Goal: Information Seeking & Learning: Compare options

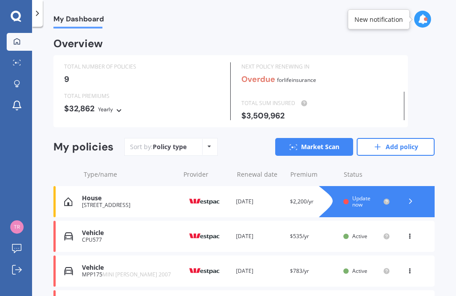
click at [291, 194] on div "House [STREET_ADDRESS] Provider Renewal date [DATE] Premium $2,200/yr You are p…" at bounding box center [243, 201] width 381 height 31
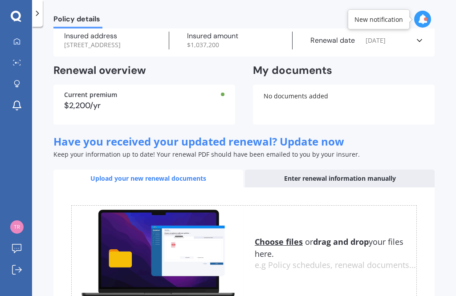
scroll to position [37, 0]
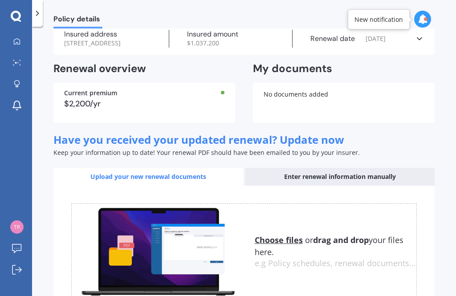
click at [241, 48] on div "Insured amount $ 1,037,200" at bounding box center [230, 39] width 123 height 18
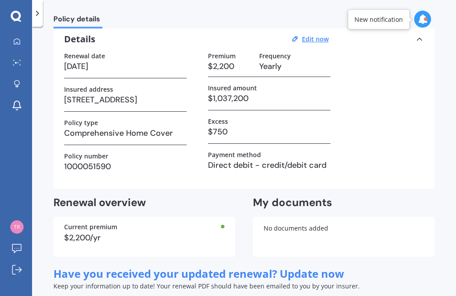
click at [308, 35] on u "Edit now" at bounding box center [315, 39] width 27 height 8
select select "25"
select select "10"
select select "2025"
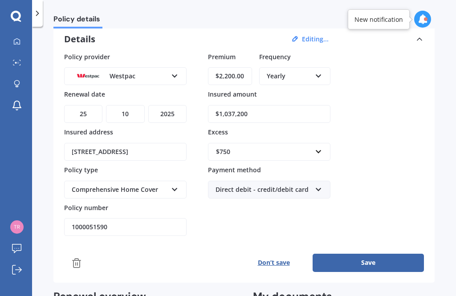
click at [286, 110] on input "$1,037,200" at bounding box center [269, 114] width 122 height 18
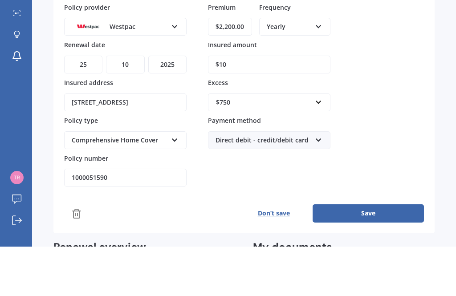
type input "$1"
type input "$930,000"
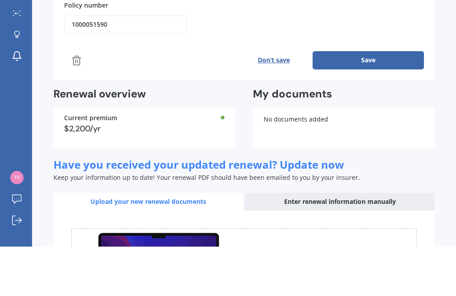
scroll to position [190, 0]
click at [384, 100] on button "Save" at bounding box center [367, 109] width 111 height 18
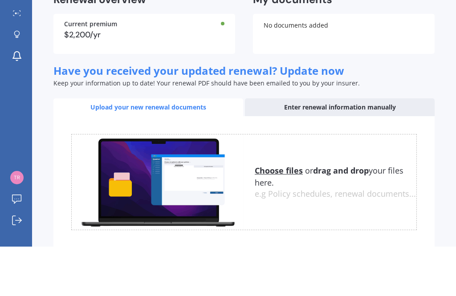
scroll to position [28, 0]
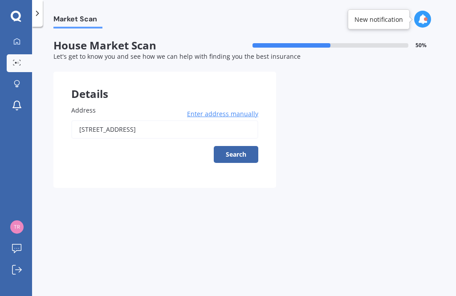
click at [241, 146] on button "Search" at bounding box center [236, 154] width 44 height 17
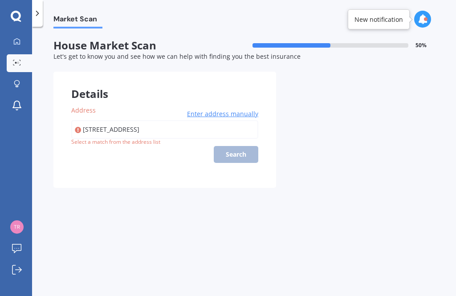
type input "[STREET_ADDRESS]"
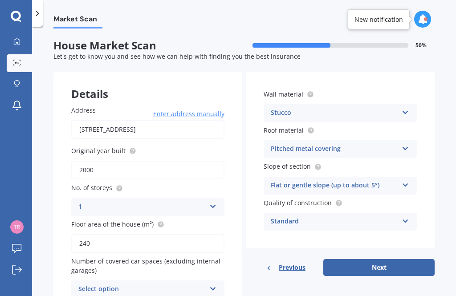
click at [158, 161] on input "2000" at bounding box center [147, 170] width 153 height 19
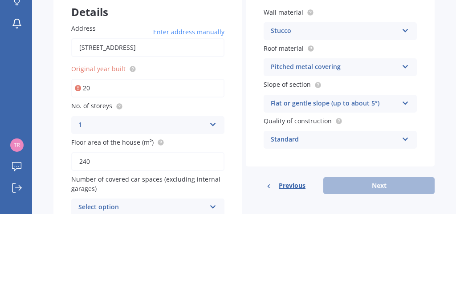
type input "2"
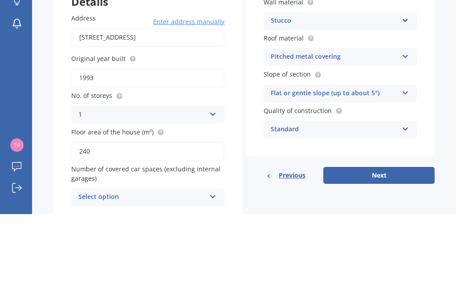
scroll to position [10, 0]
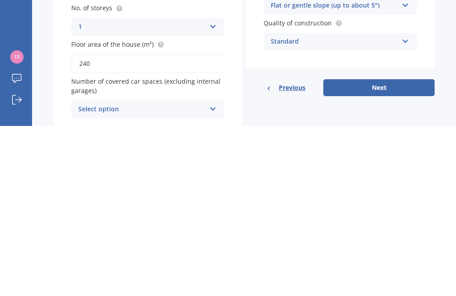
type input "1993"
click at [210, 274] on icon at bounding box center [213, 277] width 8 height 6
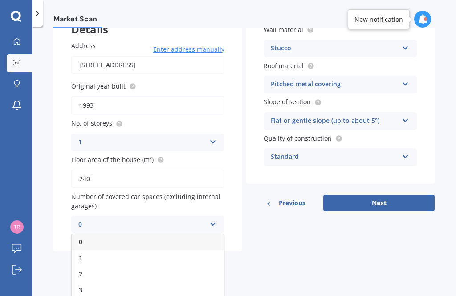
scroll to position [64, 0]
click at [104, 266] on div "2" at bounding box center [148, 274] width 152 height 16
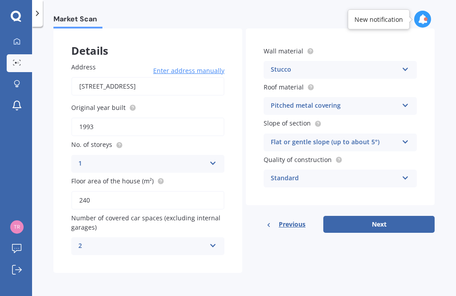
scroll to position [10, 0]
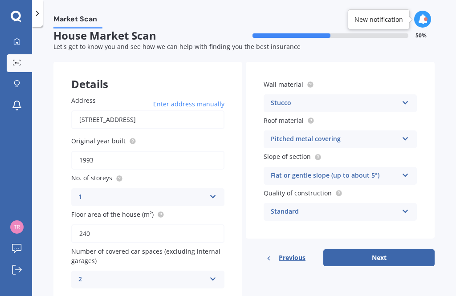
click at [392, 249] on button "Next" at bounding box center [378, 257] width 111 height 17
select select "09"
select select "04"
select select "1970"
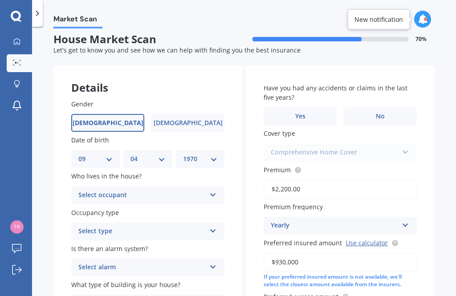
scroll to position [0, 0]
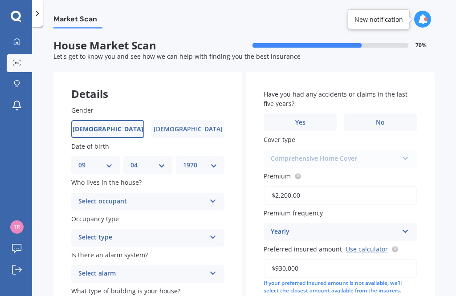
click at [214, 196] on icon at bounding box center [213, 199] width 8 height 6
click at [167, 211] on div "Owner" at bounding box center [148, 219] width 152 height 16
click at [210, 229] on div "Select type Permanent Holiday (without tenancy)" at bounding box center [147, 238] width 153 height 18
click at [170, 247] on div "Permanent" at bounding box center [148, 255] width 152 height 16
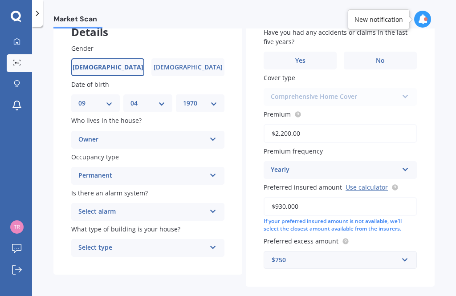
scroll to position [62, 0]
click at [212, 206] on icon at bounding box center [213, 209] width 8 height 6
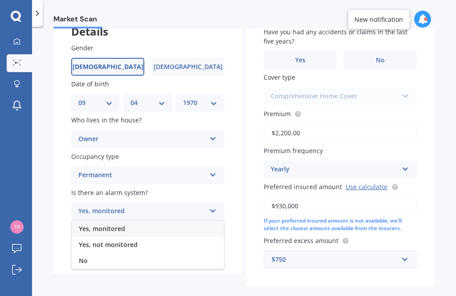
click at [135, 253] on div "No" at bounding box center [148, 261] width 152 height 16
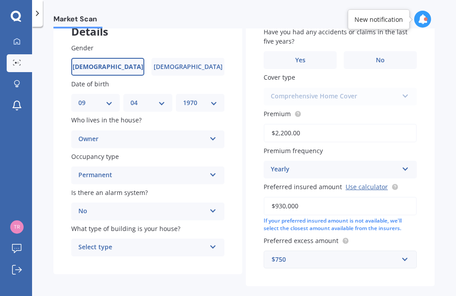
click at [211, 242] on icon at bounding box center [213, 245] width 8 height 6
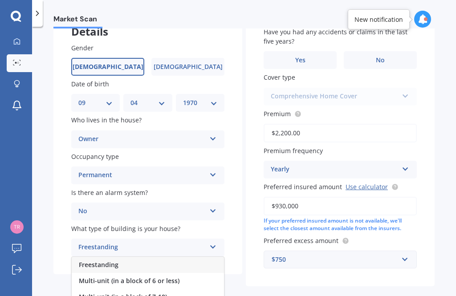
click at [167, 257] on div "Freestanding" at bounding box center [148, 265] width 152 height 16
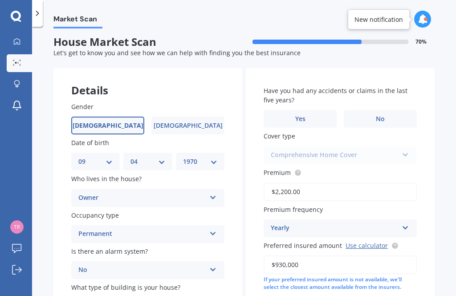
scroll to position [4, 0]
click at [307, 109] on label "Yes" at bounding box center [299, 118] width 73 height 18
click at [0, 0] on input "Yes" at bounding box center [0, 0] width 0 height 0
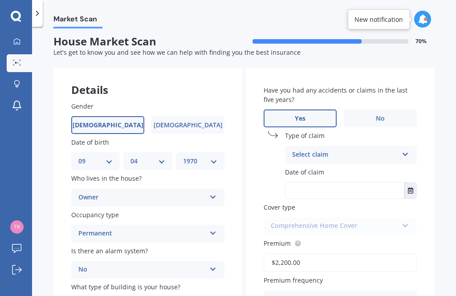
click at [404, 149] on icon at bounding box center [405, 152] width 8 height 6
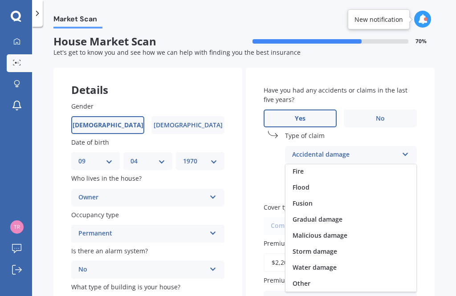
scroll to position [65, 0]
click at [334, 247] on span "Storm damage" at bounding box center [314, 251] width 44 height 8
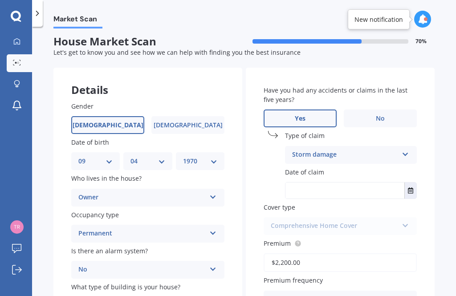
click at [411, 187] on icon "Select date" at bounding box center [410, 190] width 5 height 6
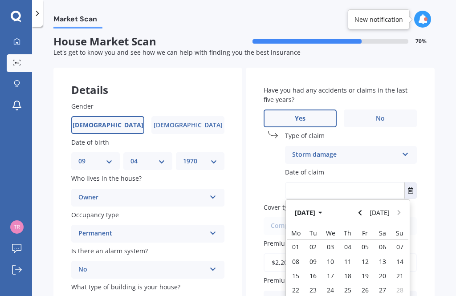
click at [362, 210] on icon "Navigate back" at bounding box center [360, 213] width 4 height 6
click at [322, 210] on icon "button" at bounding box center [320, 213] width 4 height 6
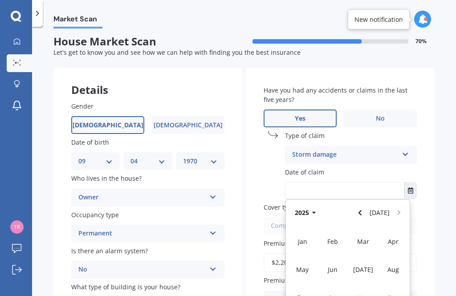
click at [335, 237] on span "Feb" at bounding box center [332, 241] width 11 height 8
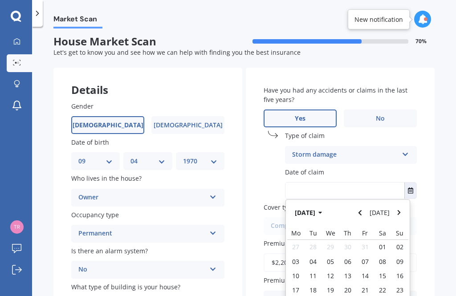
click at [322, 210] on icon "button" at bounding box center [320, 213] width 4 height 6
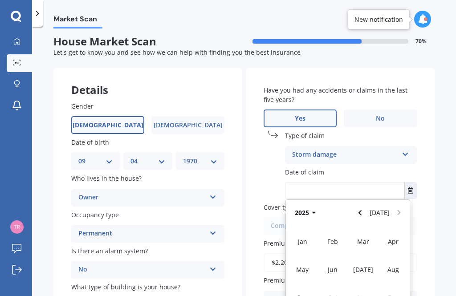
click at [307, 205] on button "2025" at bounding box center [307, 213] width 32 height 16
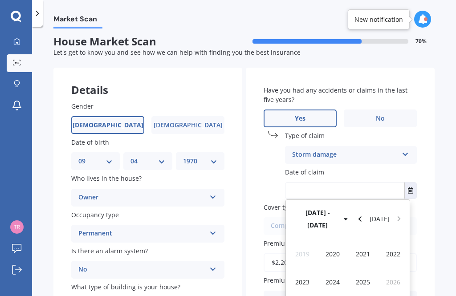
click at [299, 268] on div "2023" at bounding box center [302, 282] width 30 height 28
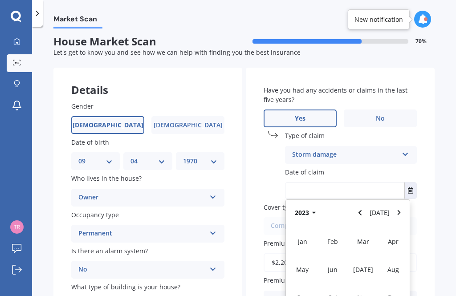
click at [327, 227] on div "Feb" at bounding box center [332, 241] width 30 height 28
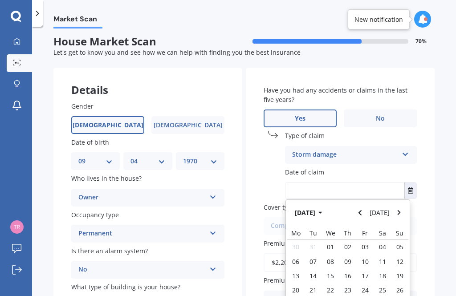
click at [295, 254] on div "06" at bounding box center [295, 261] width 17 height 14
type input "[DATE]"
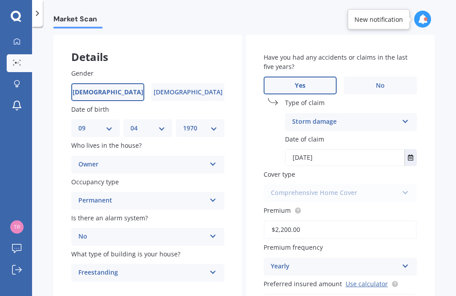
scroll to position [37, 0]
click at [353, 220] on input "$2,200.00" at bounding box center [339, 229] width 153 height 19
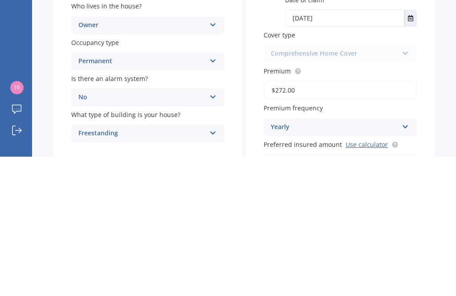
type input "$2,722.00"
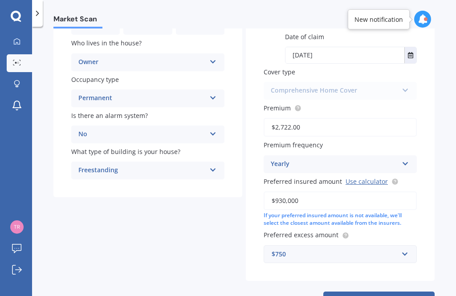
scroll to position [139, 0]
click at [289, 294] on span "Previous" at bounding box center [291, 300] width 27 height 13
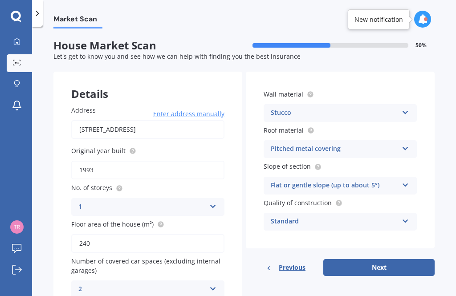
scroll to position [0, 0]
click at [280, 266] on span "Previous" at bounding box center [291, 267] width 27 height 13
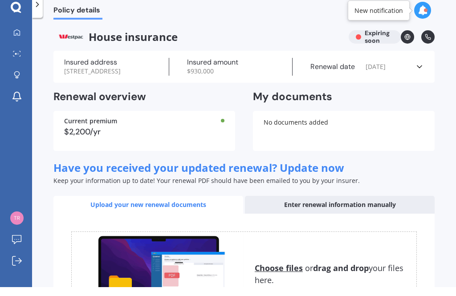
scroll to position [28, 0]
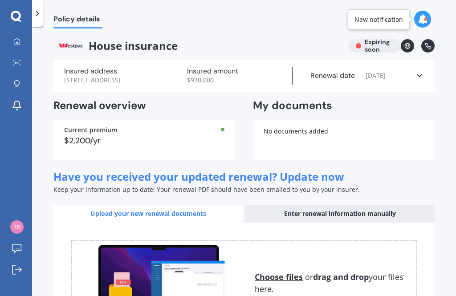
click at [421, 71] on icon at bounding box center [419, 75] width 9 height 9
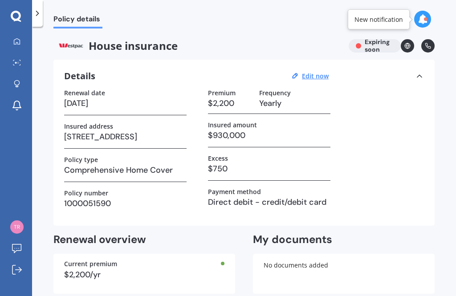
click at [269, 129] on h3 "$930,000" at bounding box center [269, 135] width 122 height 13
click at [258, 129] on h3 "$930,000" at bounding box center [269, 135] width 122 height 13
click at [309, 72] on u "Edit now" at bounding box center [315, 76] width 27 height 8
select select "25"
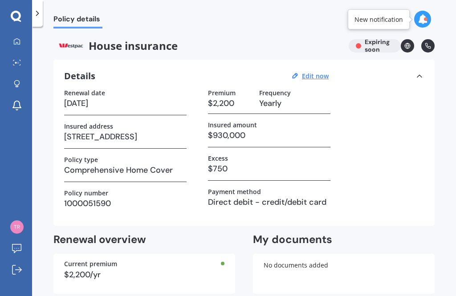
select select "10"
select select "2025"
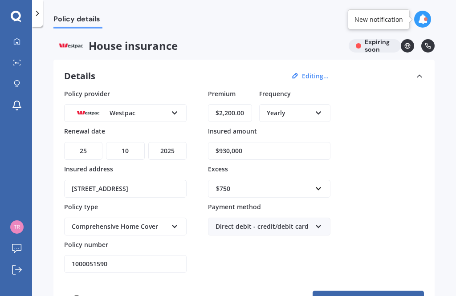
click at [253, 142] on input "$930,000" at bounding box center [269, 151] width 122 height 18
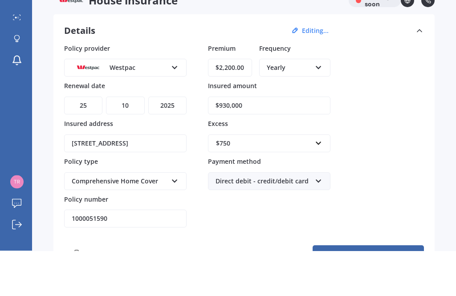
click at [249, 104] on input "$2,200.00" at bounding box center [230, 113] width 44 height 18
type input "$2,722.00"
click at [279, 142] on input "$930,000" at bounding box center [269, 151] width 122 height 18
type input "$9"
type input "$1,111,100"
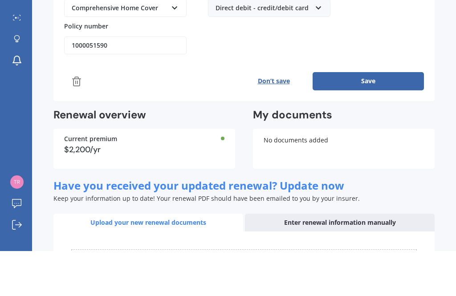
scroll to position [174, 0]
click at [399, 117] on button "Save" at bounding box center [367, 126] width 111 height 18
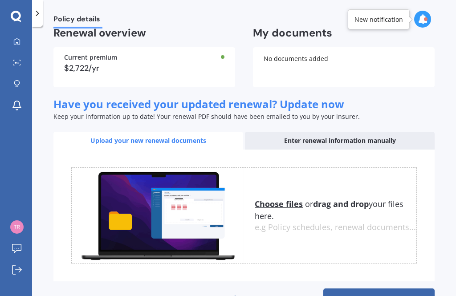
scroll to position [206, 0]
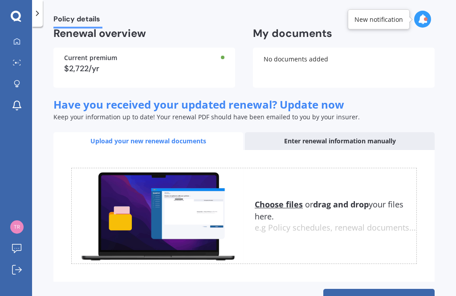
click at [376, 289] on link "Find better deals" at bounding box center [378, 299] width 111 height 21
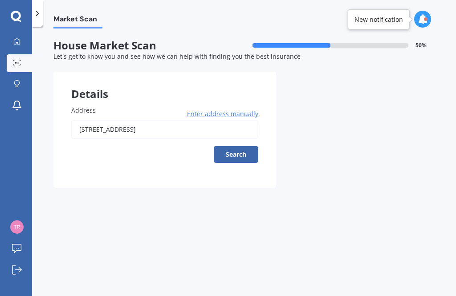
click at [240, 146] on button "Search" at bounding box center [236, 154] width 44 height 17
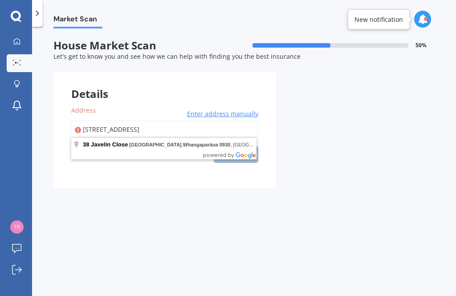
click at [242, 120] on input "[STREET_ADDRESS]" at bounding box center [164, 129] width 187 height 19
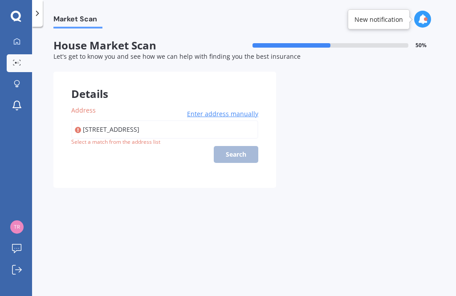
type input "[STREET_ADDRESS]"
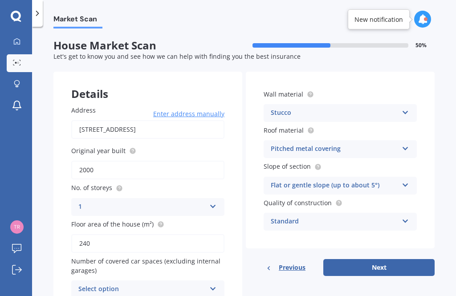
click at [113, 161] on input "2000" at bounding box center [147, 170] width 153 height 19
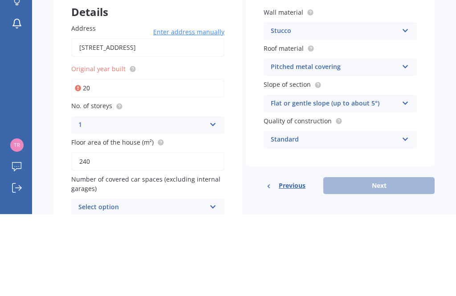
type input "2"
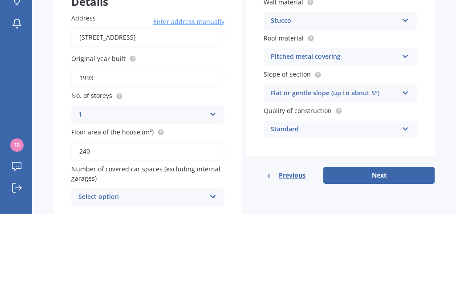
scroll to position [10, 0]
type input "1993"
click at [439, 86] on div "Market Scan House Market Scan 50 % Let's get to know you and see how we can hel…" at bounding box center [244, 162] width 424 height 269
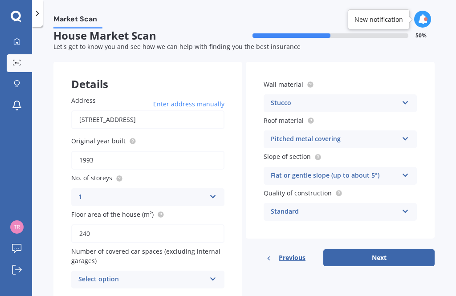
click at [376, 249] on button "Next" at bounding box center [378, 257] width 111 height 17
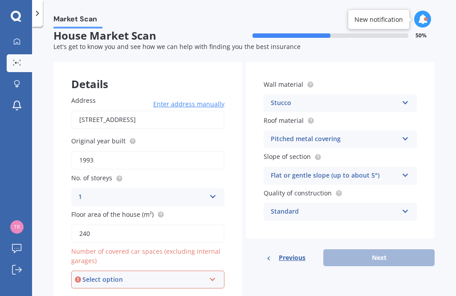
click at [214, 274] on icon at bounding box center [213, 277] width 8 height 6
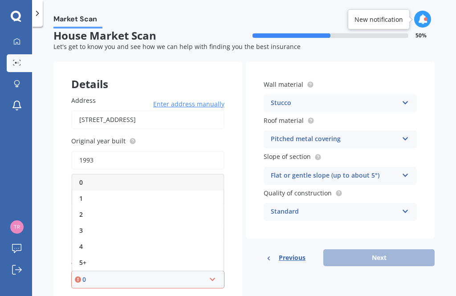
click at [151, 206] on div "2" at bounding box center [147, 214] width 151 height 16
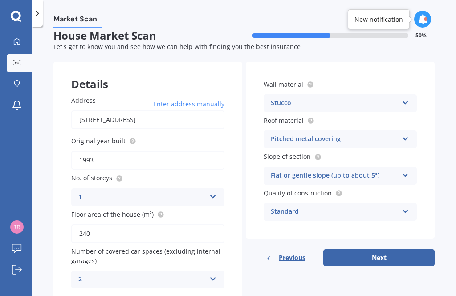
click at [214, 274] on icon at bounding box center [213, 277] width 8 height 6
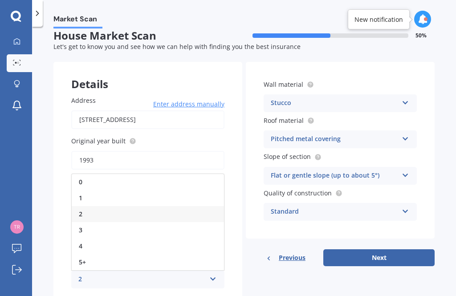
click at [186, 174] on div "0" at bounding box center [148, 182] width 152 height 16
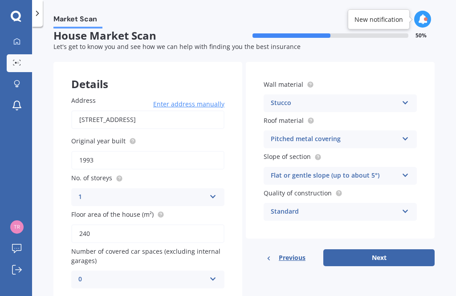
click at [406, 249] on button "Next" at bounding box center [378, 257] width 111 height 17
select select "09"
select select "04"
select select "1970"
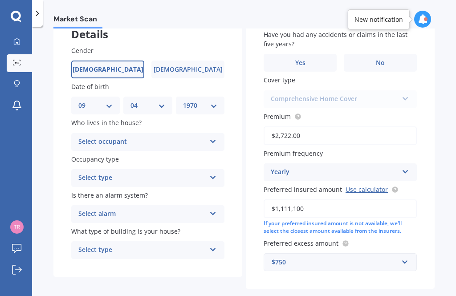
scroll to position [60, 0]
click at [92, 137] on div "Select occupant" at bounding box center [141, 142] width 127 height 11
click at [79, 151] on div "Owner" at bounding box center [148, 159] width 152 height 16
click at [87, 173] on div "Select type" at bounding box center [141, 178] width 127 height 11
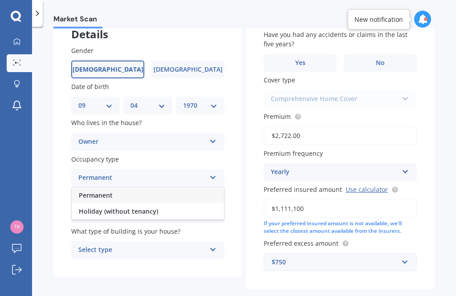
click at [81, 191] on span "Permanent" at bounding box center [96, 195] width 34 height 8
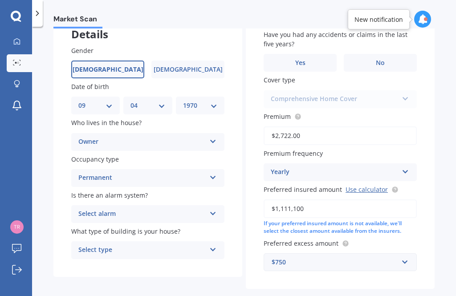
click at [86, 209] on div "Select alarm" at bounding box center [141, 214] width 127 height 11
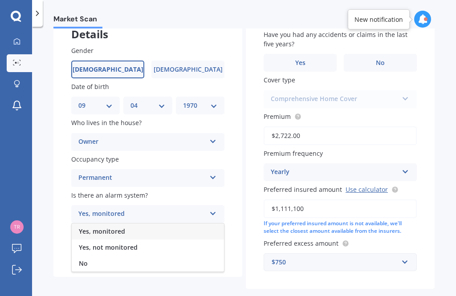
click at [83, 259] on span "No" at bounding box center [83, 263] width 9 height 8
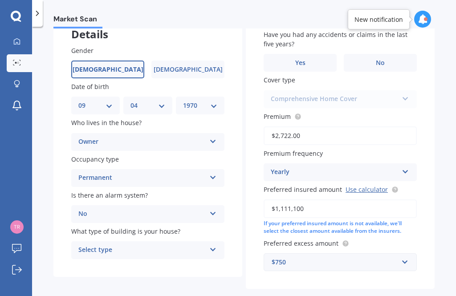
click at [90, 241] on div "Select type Freestanding Multi-unit (in a block of 6 or less) Multi-unit (in a …" at bounding box center [147, 250] width 153 height 18
click at [84, 263] on span "Freestanding" at bounding box center [99, 267] width 40 height 8
click at [304, 59] on span "Yes" at bounding box center [307, 63] width 10 height 8
click at [0, 0] on input "Yes" at bounding box center [0, 0] width 0 height 0
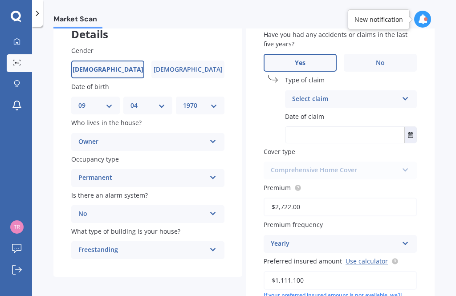
click at [323, 94] on div "Select claim" at bounding box center [345, 99] width 106 height 11
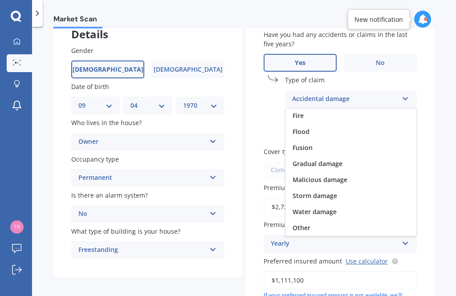
scroll to position [65, 0]
click at [311, 191] on span "Storm damage" at bounding box center [314, 195] width 44 height 8
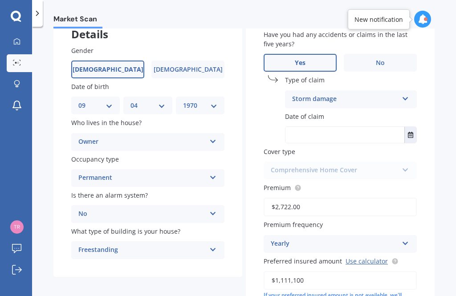
click at [316, 127] on input "text" at bounding box center [344, 135] width 119 height 16
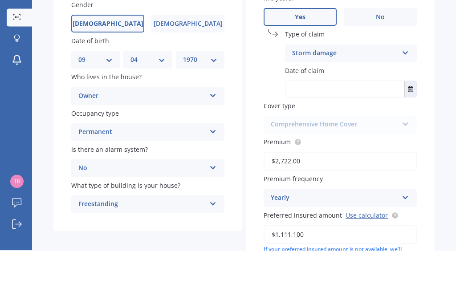
click at [403, 127] on input "text" at bounding box center [344, 135] width 119 height 16
click at [266, 147] on span "Cover type" at bounding box center [279, 151] width 32 height 8
type input "[DATE]"
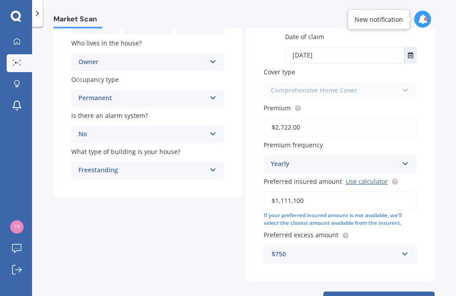
scroll to position [139, 0]
click at [365, 292] on button "Next" at bounding box center [378, 300] width 111 height 17
select select "09"
select select "04"
select select "1970"
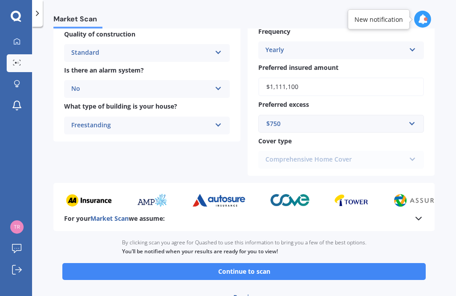
scroll to position [341, 0]
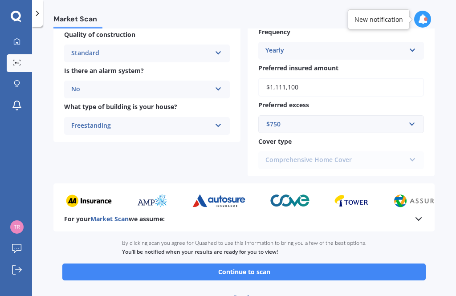
click at [318, 263] on button "Continue to scan" at bounding box center [243, 271] width 363 height 17
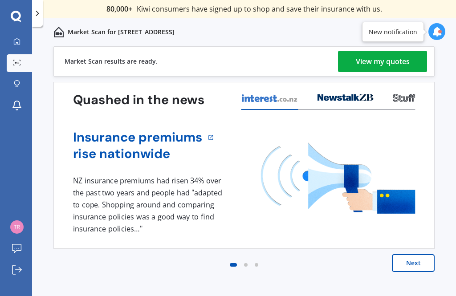
click at [364, 54] on div "View my quotes" at bounding box center [382, 61] width 54 height 21
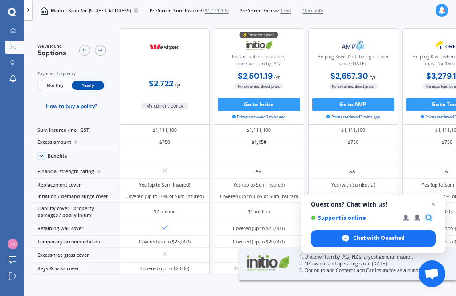
click at [430, 203] on span "Close chat" at bounding box center [433, 204] width 11 height 11
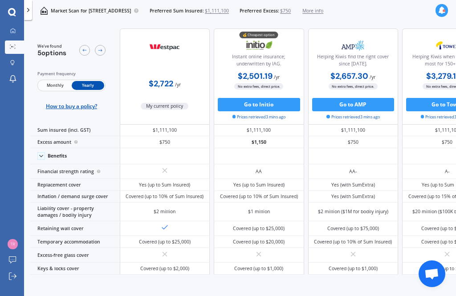
click at [26, 6] on div at bounding box center [28, 10] width 8 height 20
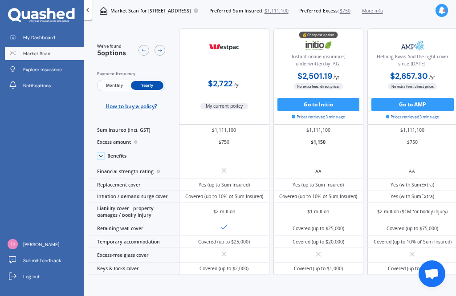
click at [88, 9] on polyline at bounding box center [88, 10] width 2 height 4
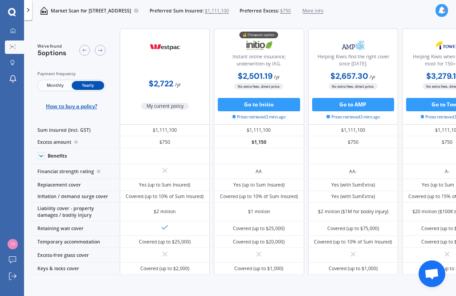
click at [24, 13] on div at bounding box center [28, 10] width 8 height 20
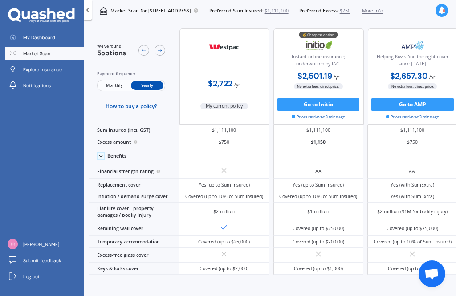
click at [24, 69] on span "Explore insurance" at bounding box center [42, 69] width 39 height 7
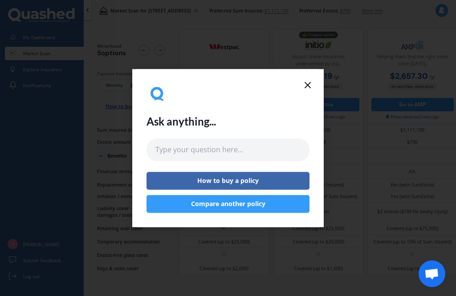
click at [31, 145] on div "Ask anything... How to buy a policy Compare another policy" at bounding box center [228, 148] width 456 height 296
click at [303, 88] on icon at bounding box center [307, 85] width 11 height 11
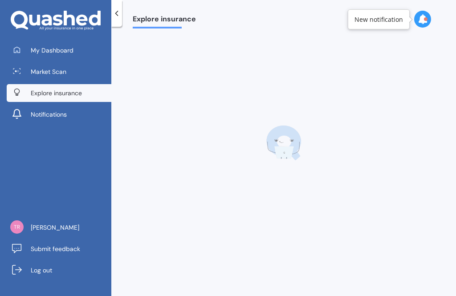
click at [311, 87] on div at bounding box center [284, 142] width 302 height 207
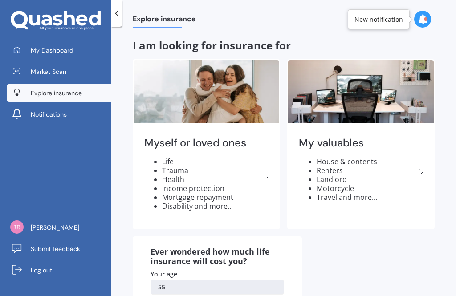
click at [55, 47] on span "My Dashboard" at bounding box center [52, 50] width 43 height 9
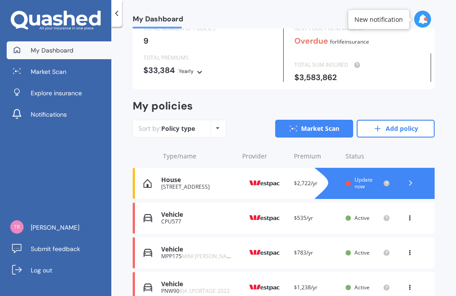
scroll to position [38, 0]
click at [412, 181] on polyline at bounding box center [410, 183] width 2 height 4
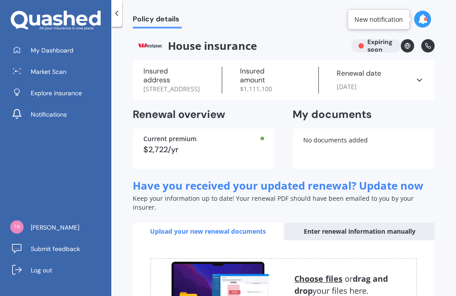
click at [424, 83] on div "Insured address [STREET_ADDRESS] Insured amount $ 1,111,100 Renewal date [DATE]…" at bounding box center [284, 80] width 302 height 41
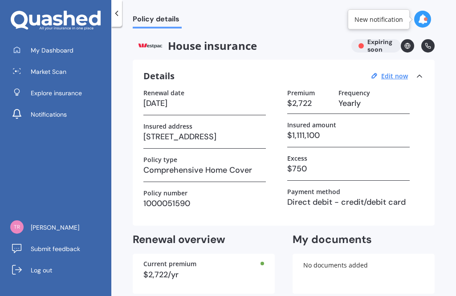
click at [393, 74] on u "Edit now" at bounding box center [394, 76] width 27 height 8
select select "25"
select select "10"
select select "2025"
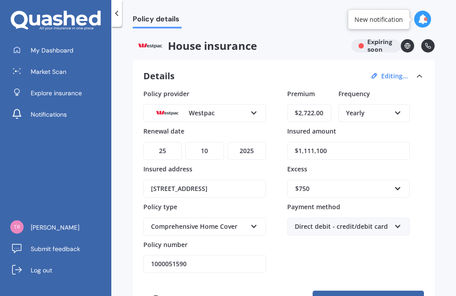
click at [364, 150] on input "$1,111,100" at bounding box center [348, 151] width 122 height 18
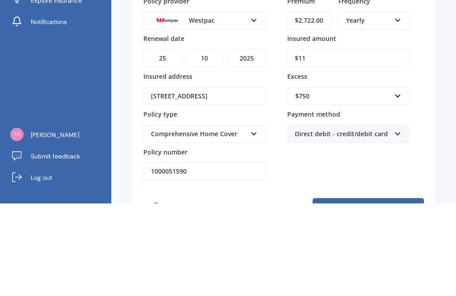
type input "$1"
type input "$930,000"
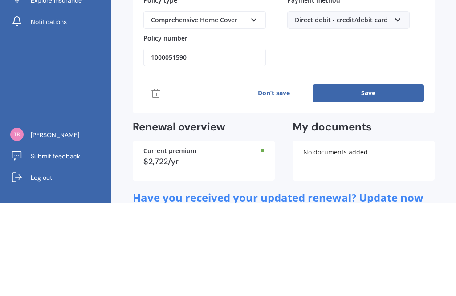
scroll to position [114, 0]
click at [382, 177] on button "Save" at bounding box center [367, 186] width 111 height 18
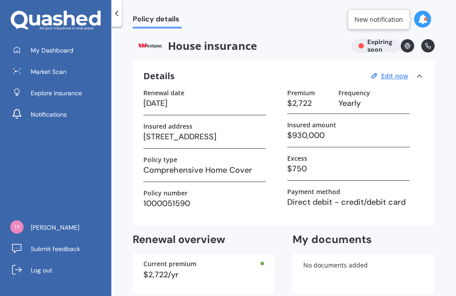
scroll to position [0, 0]
click at [65, 46] on span "My Dashboard" at bounding box center [52, 50] width 43 height 9
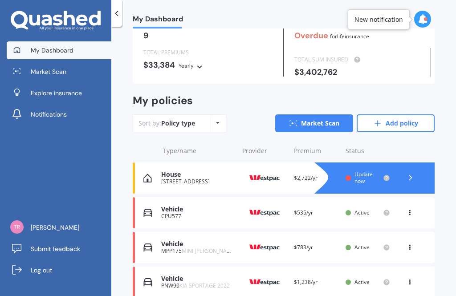
scroll to position [44, 0]
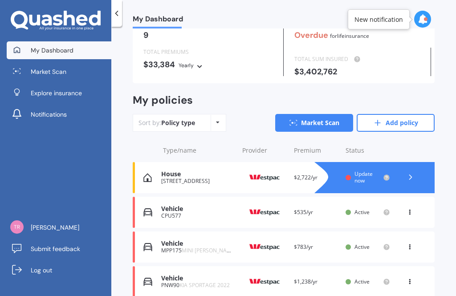
click at [321, 114] on link "Market Scan" at bounding box center [314, 123] width 78 height 18
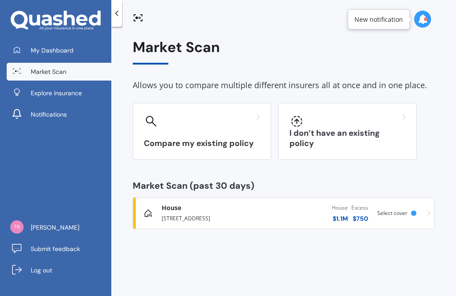
click at [329, 128] on h3 "I don’t have an existing policy" at bounding box center [347, 138] width 116 height 20
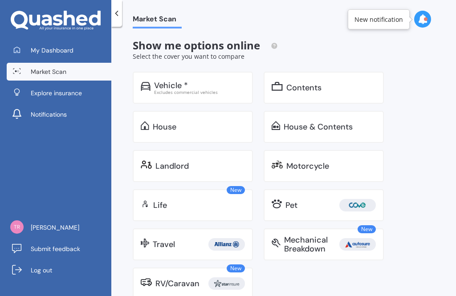
click at [170, 122] on div "House" at bounding box center [165, 126] width 24 height 9
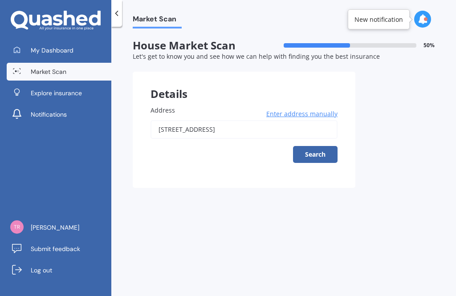
click at [312, 146] on button "Search" at bounding box center [315, 154] width 44 height 17
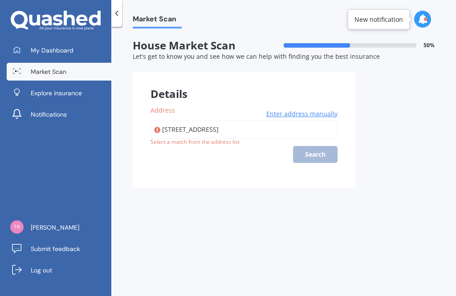
type input "[STREET_ADDRESS]"
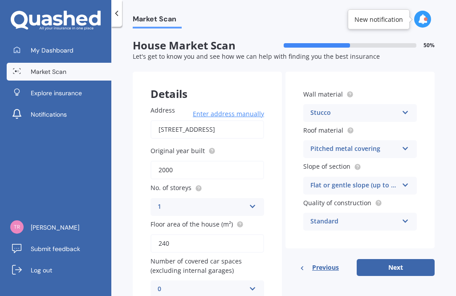
click at [185, 161] on input "2000" at bounding box center [206, 170] width 113 height 19
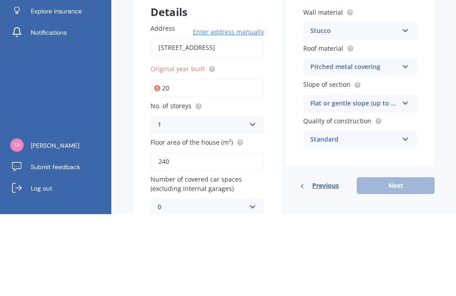
type input "2"
type input "1993"
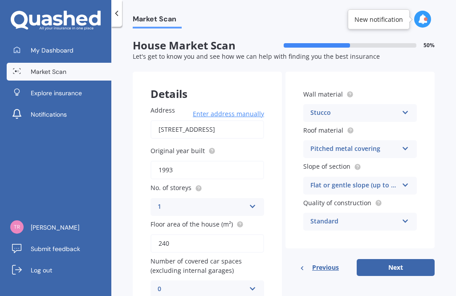
click at [389, 259] on button "Next" at bounding box center [395, 267] width 78 height 17
select select "09"
select select "04"
select select "1970"
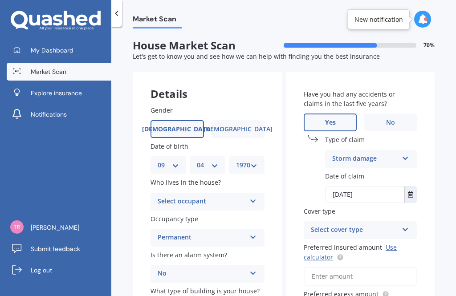
click at [162, 196] on div "Select occupant" at bounding box center [201, 201] width 88 height 11
click at [160, 214] on span "Owner" at bounding box center [168, 218] width 20 height 8
click at [166, 232] on div "Permanent" at bounding box center [201, 237] width 88 height 11
click at [159, 250] on span "Permanent" at bounding box center [175, 254] width 34 height 8
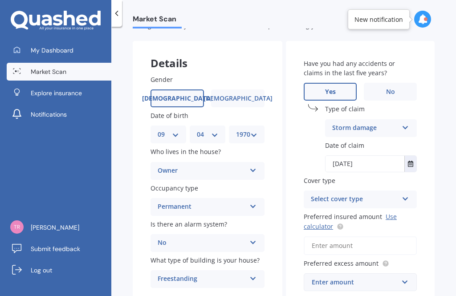
scroll to position [38, 0]
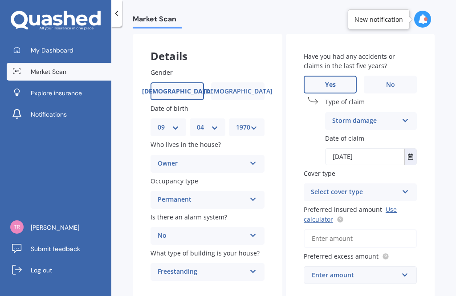
click at [324, 187] on div "Select cover type" at bounding box center [354, 192] width 87 height 11
click at [302, 124] on div "Have you had any accidents or claims in the last five years? Yes No Type of cla…" at bounding box center [360, 168] width 149 height 268
click at [400, 183] on div "High High" at bounding box center [359, 192] width 113 height 18
click at [428, 188] on div "Have you had any accidents or claims in the last five years? Yes No Type of cla…" at bounding box center [360, 168] width 149 height 268
click at [323, 229] on input "Preferred insured amount Use calculator" at bounding box center [359, 238] width 113 height 19
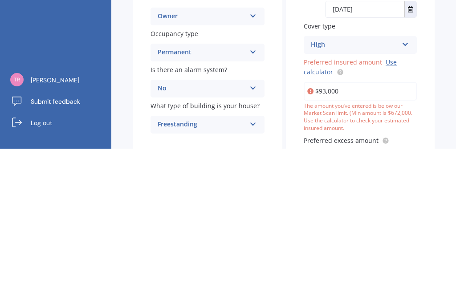
type input "$930,000"
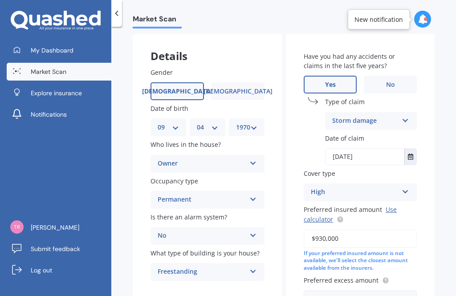
click at [334, 291] on input "text" at bounding box center [356, 299] width 105 height 17
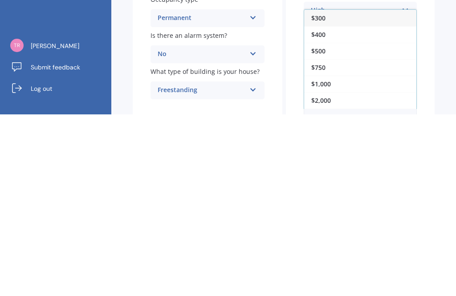
click at [319, 245] on span "$750" at bounding box center [318, 249] width 14 height 8
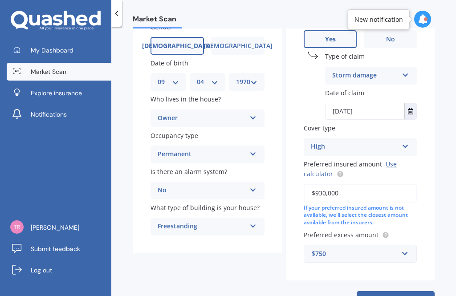
scroll to position [83, 0]
click at [378, 291] on button "Next" at bounding box center [395, 299] width 78 height 17
select select "09"
select select "04"
select select "1970"
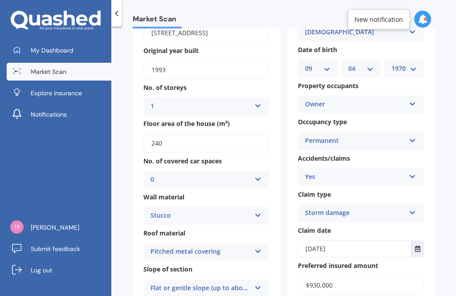
scroll to position [0, 0]
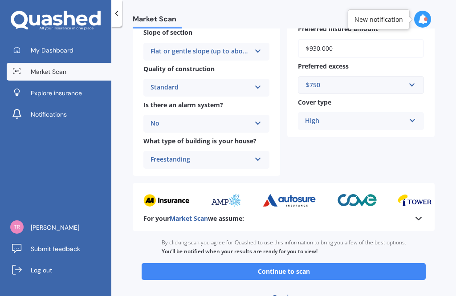
click at [291, 263] on button "Continue to scan" at bounding box center [283, 271] width 284 height 17
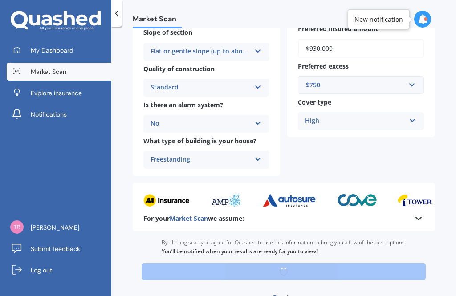
scroll to position [319, 0]
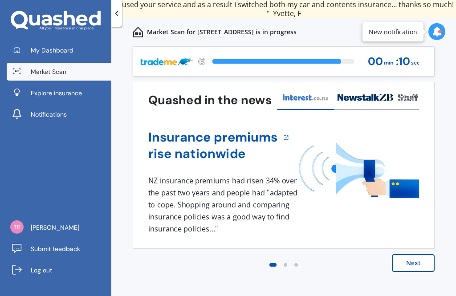
click at [439, 28] on icon at bounding box center [437, 32] width 10 height 10
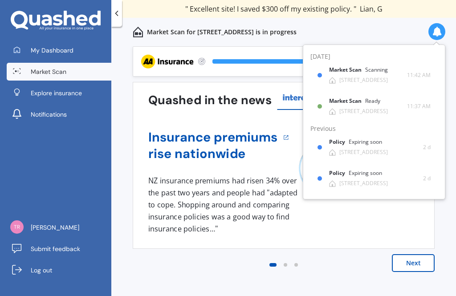
click at [125, 117] on div "Previous 80,000+ [DEMOGRAPHIC_DATA] consumers have signed up to shop and save t…" at bounding box center [283, 180] width 344 height 269
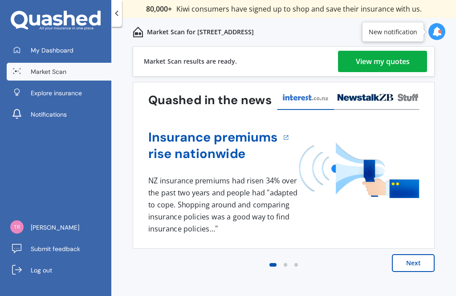
click at [365, 56] on div "View my quotes" at bounding box center [382, 61] width 54 height 21
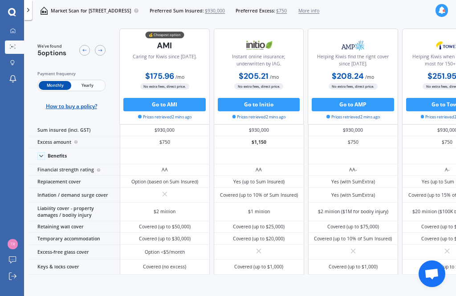
click at [87, 81] on span "Yearly" at bounding box center [88, 85] width 32 height 9
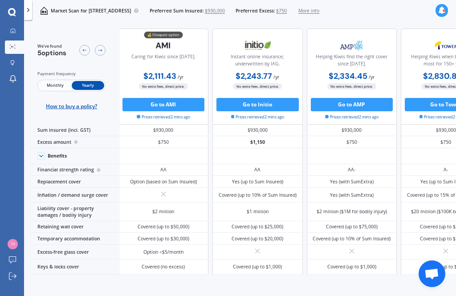
scroll to position [0, 1]
